Goal: Information Seeking & Learning: Learn about a topic

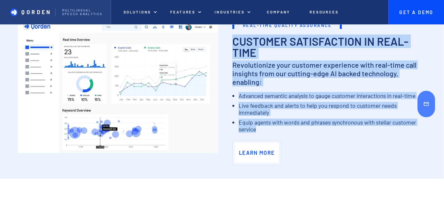
click at [88, 14] on p "Multilingual Speech analytics" at bounding box center [83, 13] width 42 height 8
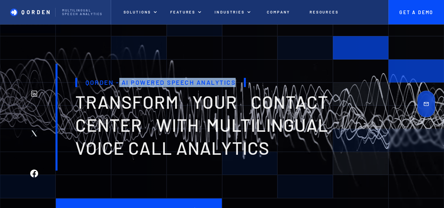
drag, startPoint x: 239, startPoint y: 83, endPoint x: 120, endPoint y: 83, distance: 118.5
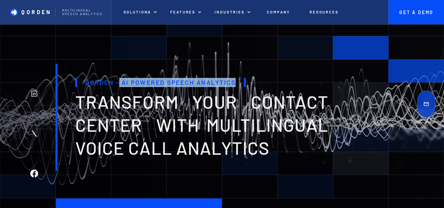
click at [120, 83] on h1 "Qorden - AI Powered Speech Analytics" at bounding box center [160, 82] width 171 height 9
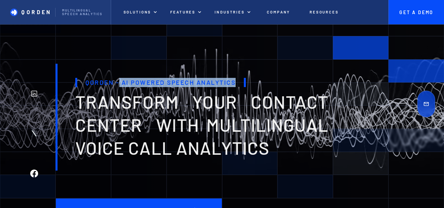
copy h1 "AI Powered Speech Analytics"
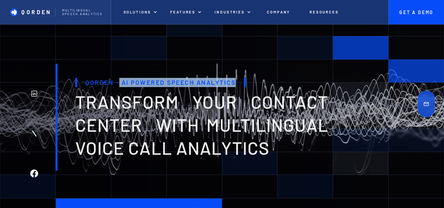
click at [123, 80] on h1 "Qorden - AI Powered Speech Analytics" at bounding box center [160, 82] width 171 height 9
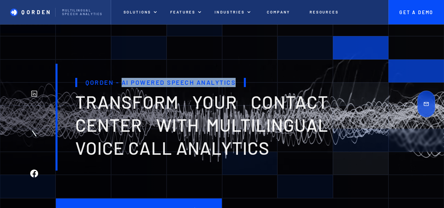
drag, startPoint x: 121, startPoint y: 81, endPoint x: 244, endPoint y: 80, distance: 123.4
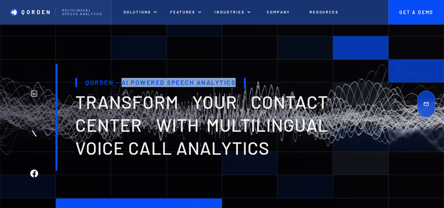
click at [244, 80] on h1 "Qorden - AI Powered Speech Analytics" at bounding box center [160, 82] width 171 height 9
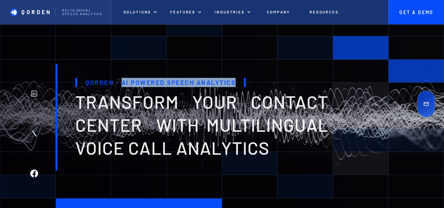
copy h1 "AI Powered Speech Analytics"
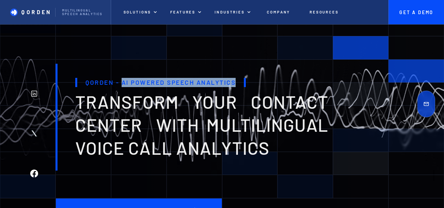
click at [224, 75] on div "Qorden - AI Powered Speech Analytics transform your contact center with multili…" at bounding box center [192, 117] width 275 height 107
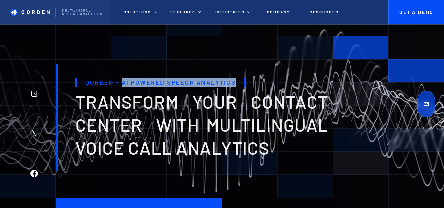
drag, startPoint x: 239, startPoint y: 82, endPoint x: 121, endPoint y: 87, distance: 117.9
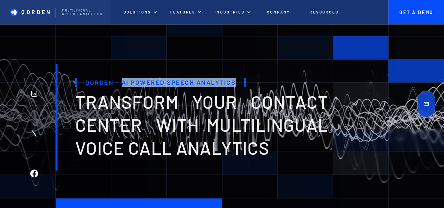
click at [121, 87] on h1 "Qorden - AI Powered Speech Analytics" at bounding box center [160, 82] width 171 height 9
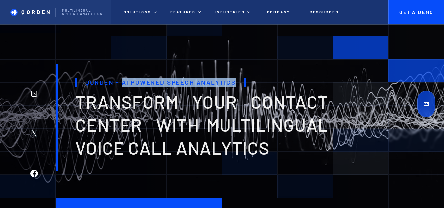
copy h1 "AI Powered Speech Analytics"
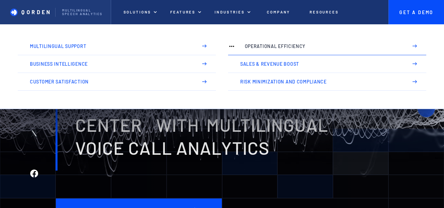
click at [249, 45] on p "Operational Efficiency" at bounding box center [323, 46] width 157 height 5
